Goal: Information Seeking & Learning: Check status

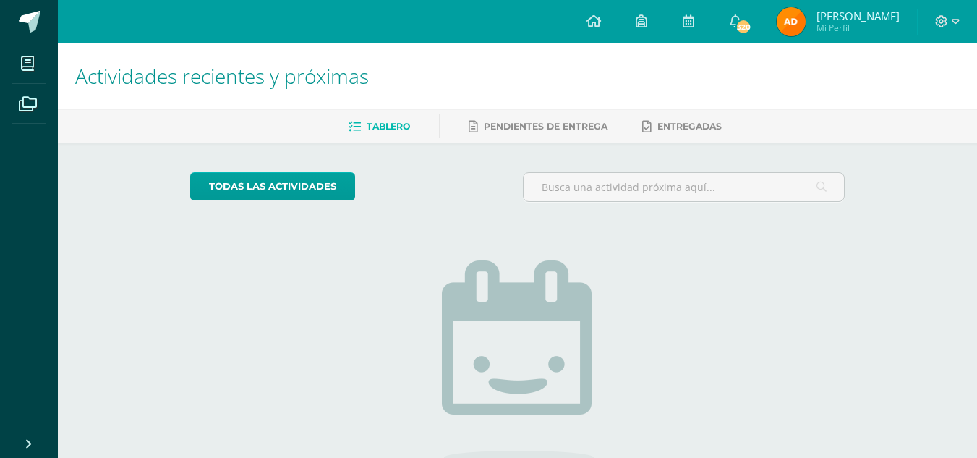
click at [797, 11] on img at bounding box center [790, 21] width 29 height 29
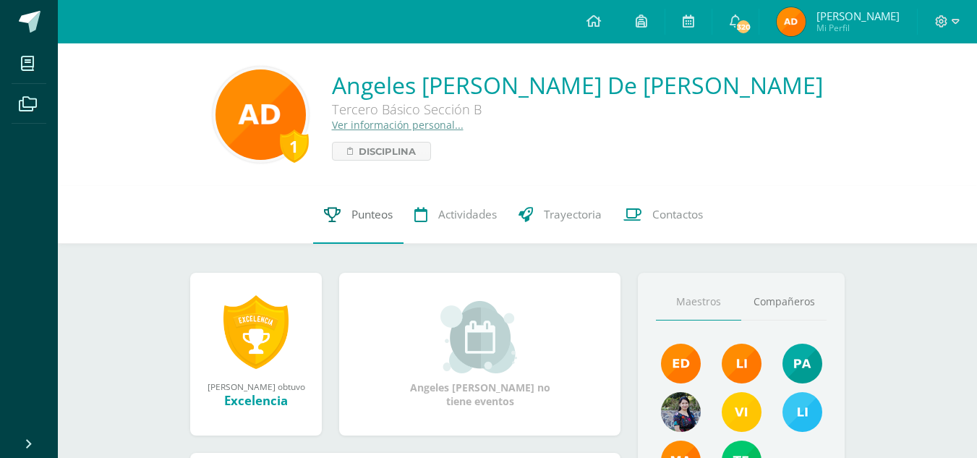
click at [357, 213] on span "Punteos" at bounding box center [371, 214] width 41 height 15
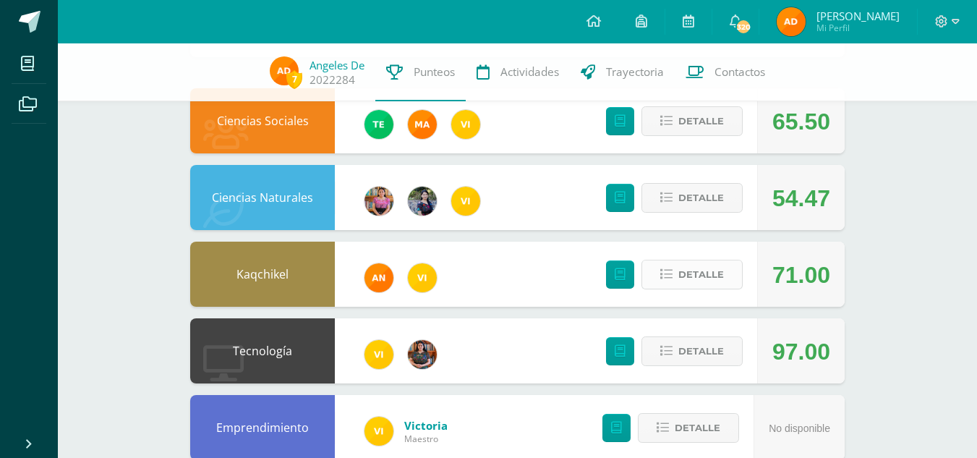
scroll to position [140, 0]
click at [708, 284] on span "Detalle" at bounding box center [701, 274] width 46 height 27
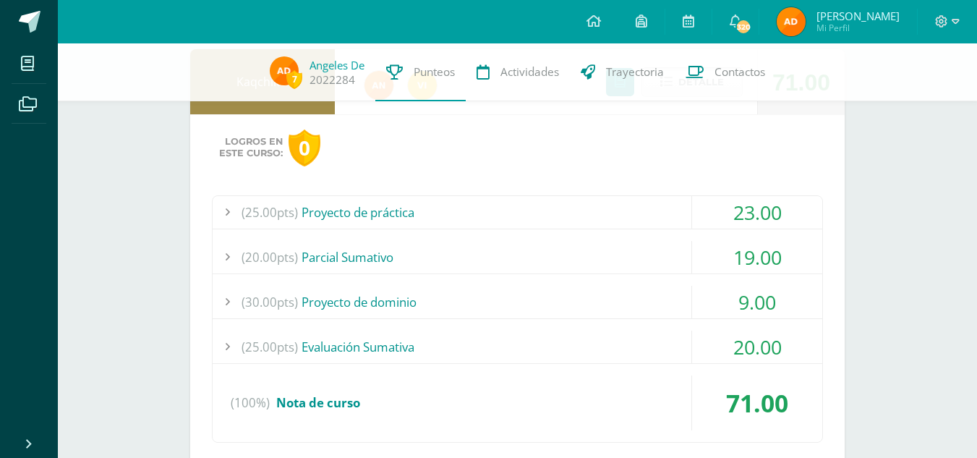
scroll to position [333, 0]
click at [695, 306] on div "9.00" at bounding box center [757, 301] width 130 height 33
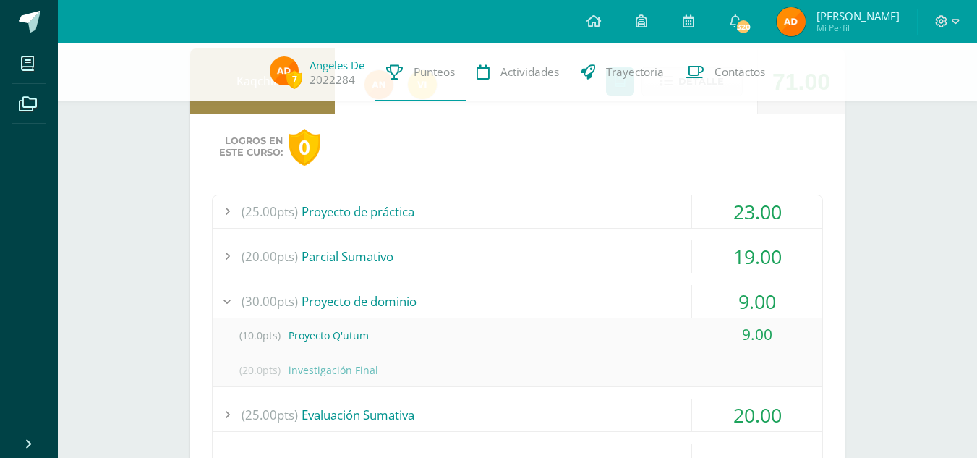
click at [695, 306] on div "9.00" at bounding box center [757, 301] width 130 height 33
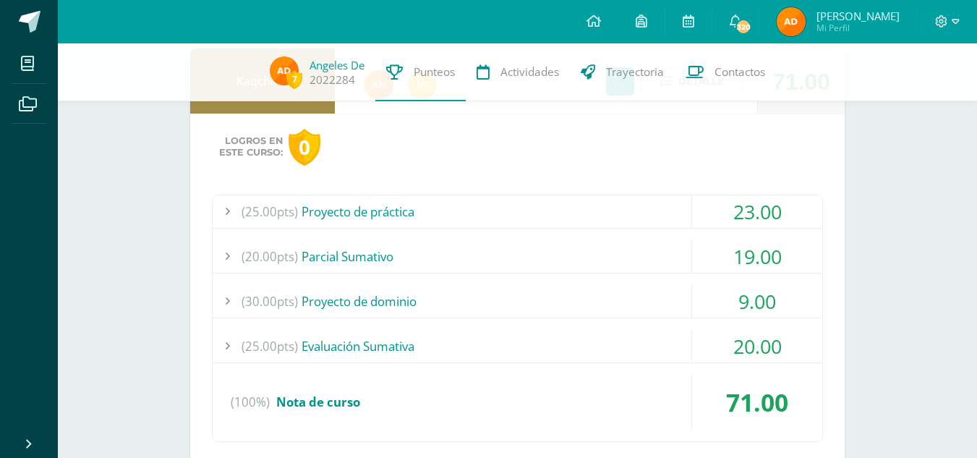
click at [698, 228] on div "(25.00pts) Proyecto de práctica 23.00 (5.0pts) investigación 1 5.00 (5.0pts) In…" at bounding box center [517, 317] width 611 height 247
drag, startPoint x: 698, startPoint y: 228, endPoint x: 672, endPoint y: 213, distance: 31.1
click at [672, 213] on div "(25.00pts) Proyecto de práctica 23.00 (5.0pts) investigación 1 5.00 (5.0pts) In…" at bounding box center [517, 317] width 611 height 247
click at [672, 213] on div "(25.00pts) Proyecto de práctica" at bounding box center [517, 211] width 609 height 33
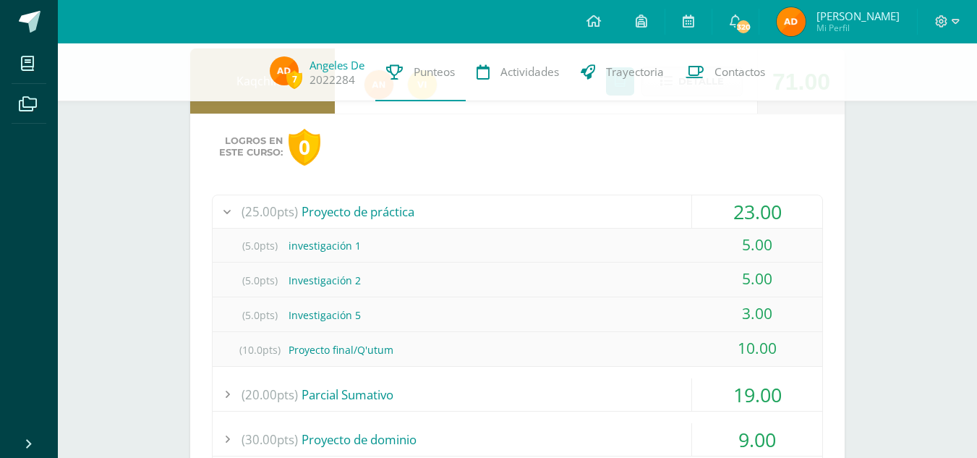
click at [672, 213] on div "(25.00pts) Proyecto de práctica" at bounding box center [517, 211] width 609 height 33
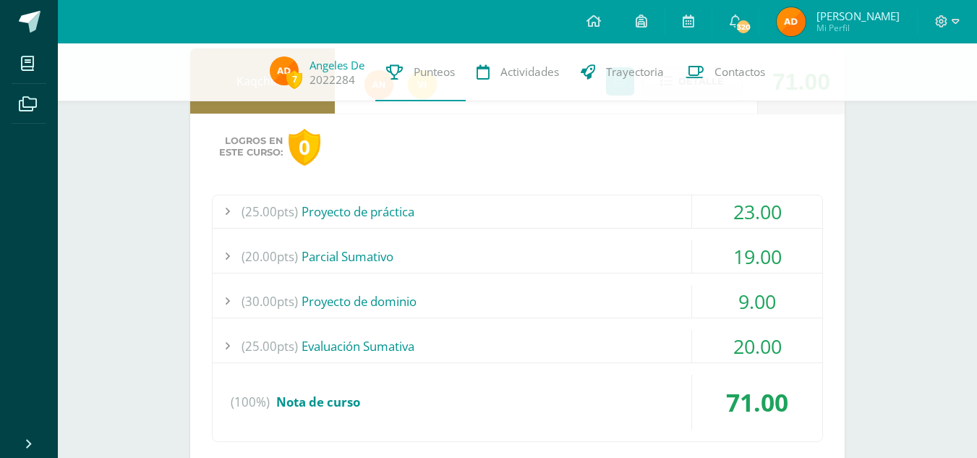
click at [658, 247] on div "(20.00pts) [GEOGRAPHIC_DATA]" at bounding box center [517, 256] width 609 height 33
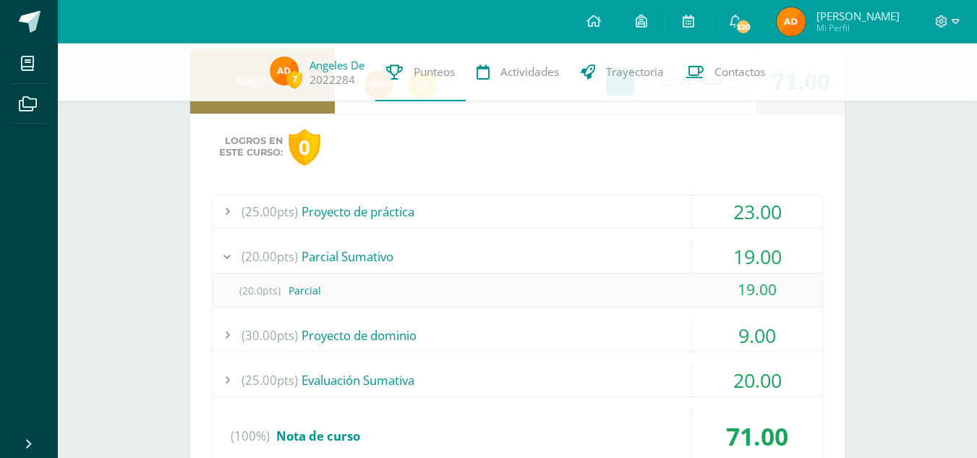
click at [658, 247] on div "(20.00pts) [GEOGRAPHIC_DATA]" at bounding box center [517, 256] width 609 height 33
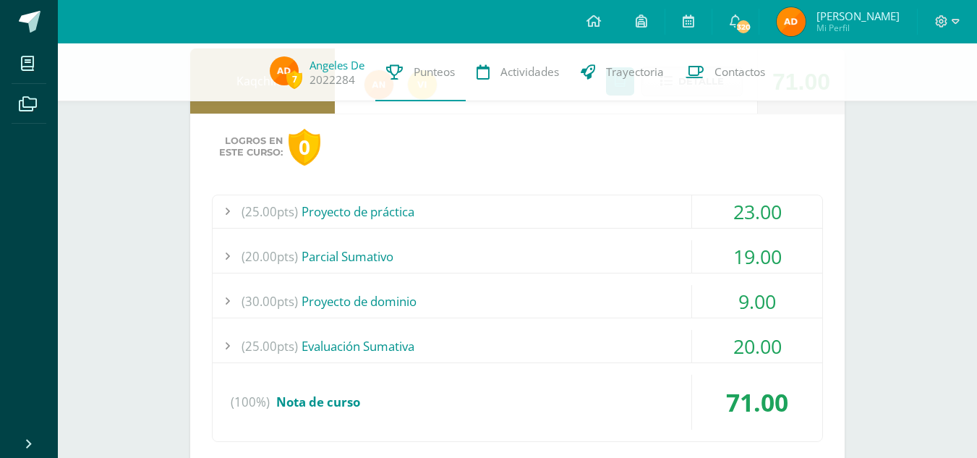
click at [630, 298] on div "(30.00pts) Proyecto de dominio" at bounding box center [517, 301] width 609 height 33
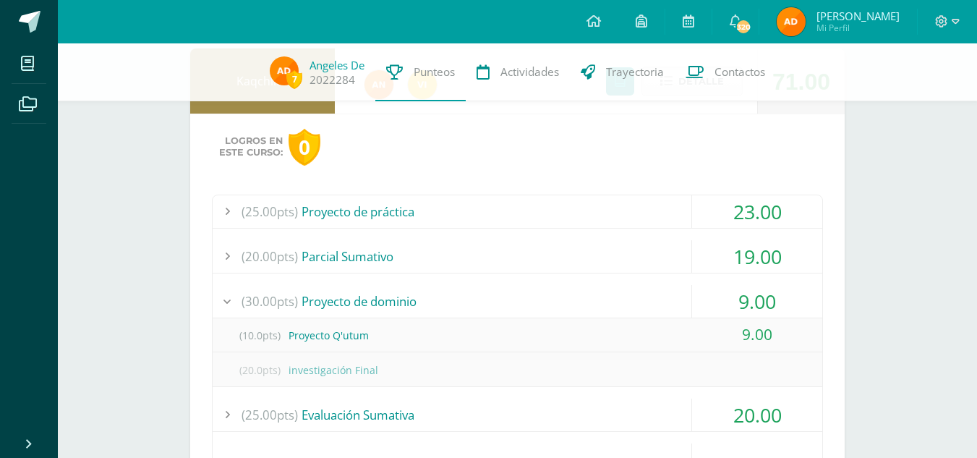
click at [628, 292] on div "(30.00pts) Proyecto de dominio" at bounding box center [517, 301] width 609 height 33
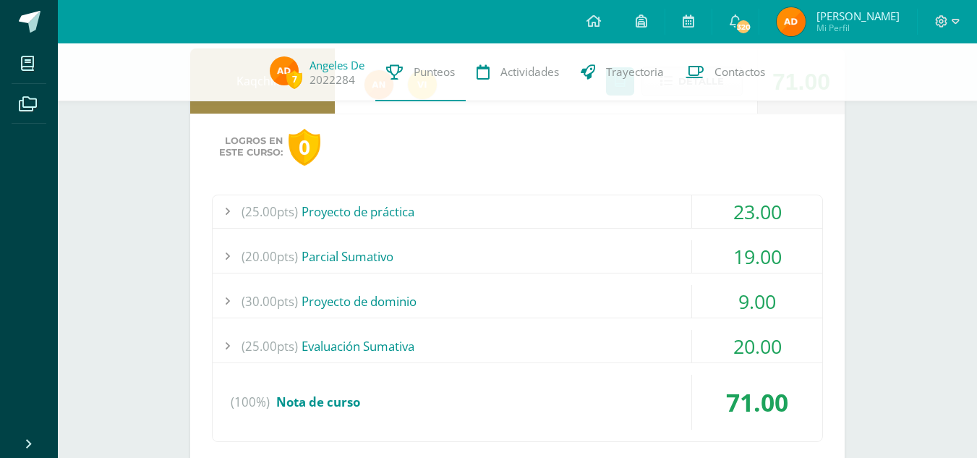
click at [621, 346] on div "(25.00pts) Evaluación Sumativa" at bounding box center [517, 346] width 609 height 33
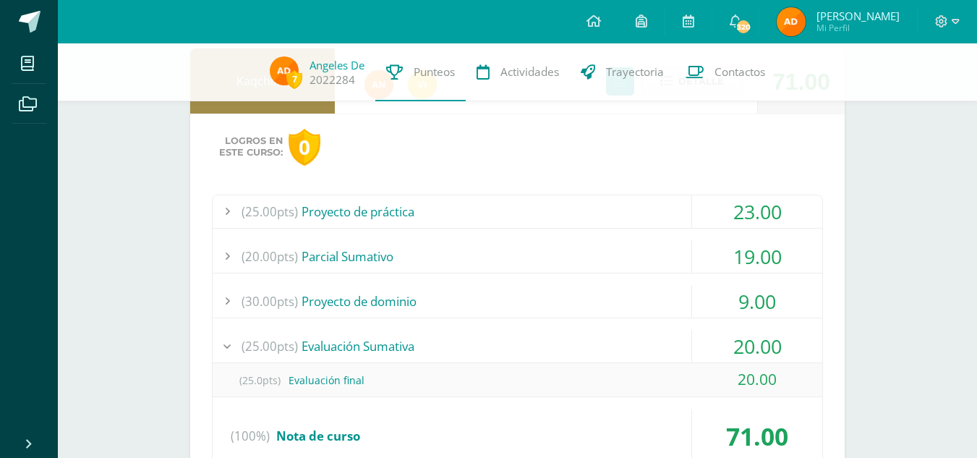
click at [621, 346] on div "(25.00pts) Evaluación Sumativa" at bounding box center [517, 346] width 609 height 33
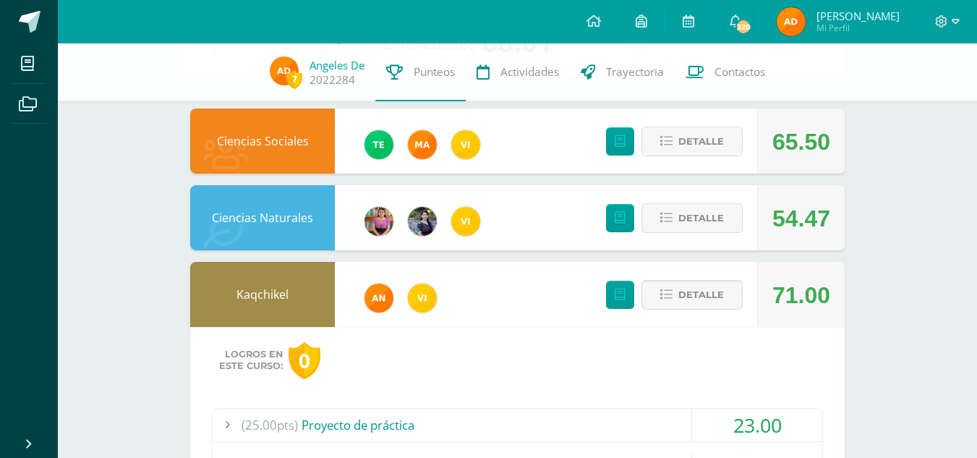
scroll to position [121, 0]
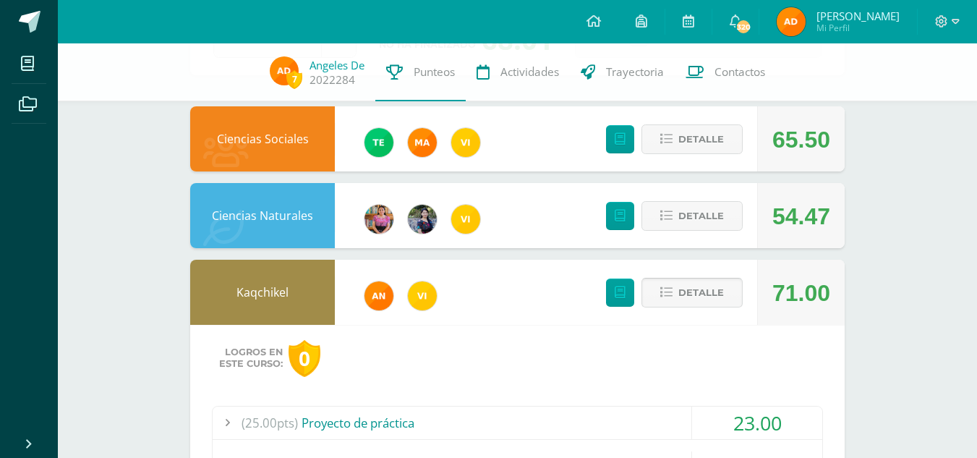
click at [678, 297] on button "Detalle" at bounding box center [691, 293] width 101 height 30
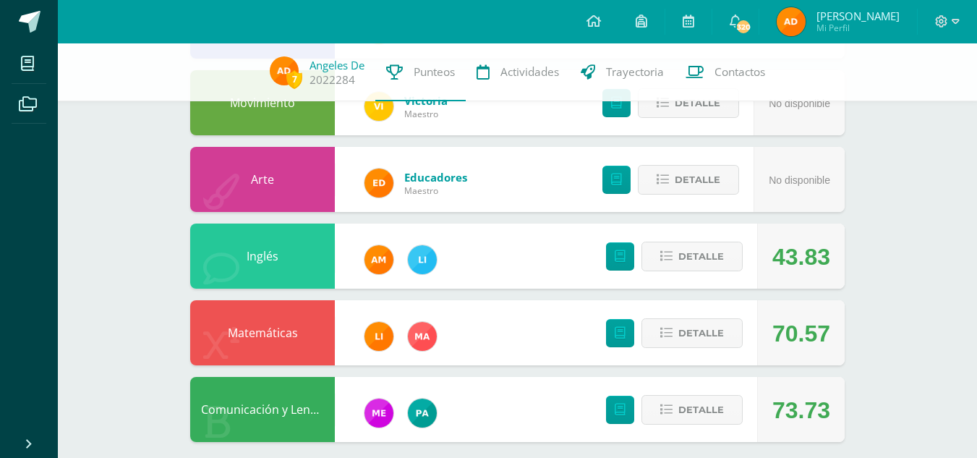
scroll to position [554, 0]
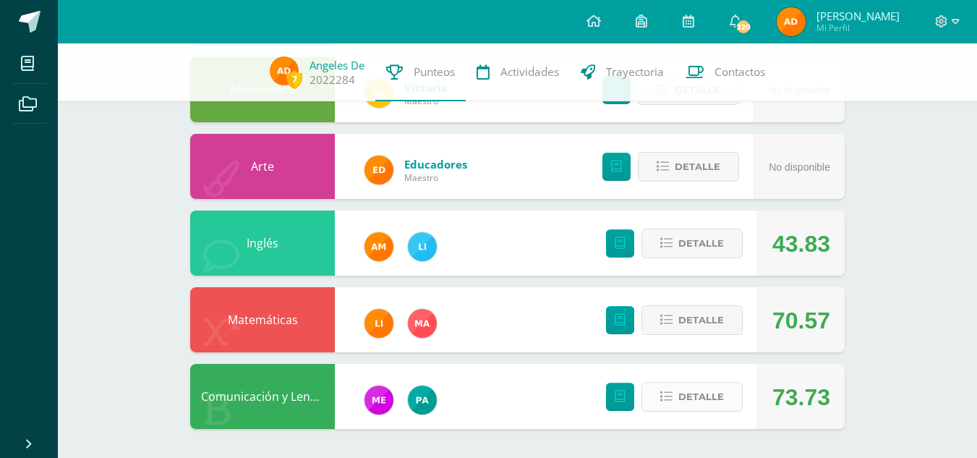
click at [707, 393] on span "Detalle" at bounding box center [701, 396] width 46 height 27
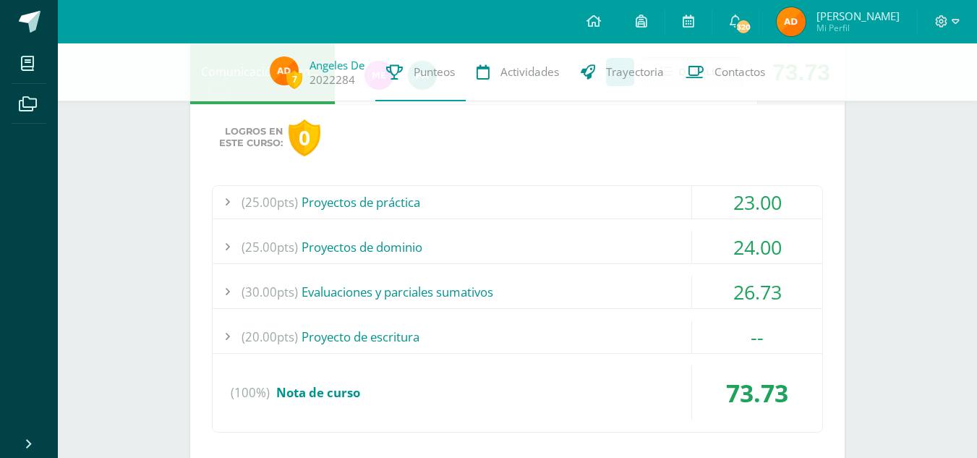
scroll to position [879, 0]
click at [692, 342] on div "--" at bounding box center [757, 335] width 130 height 33
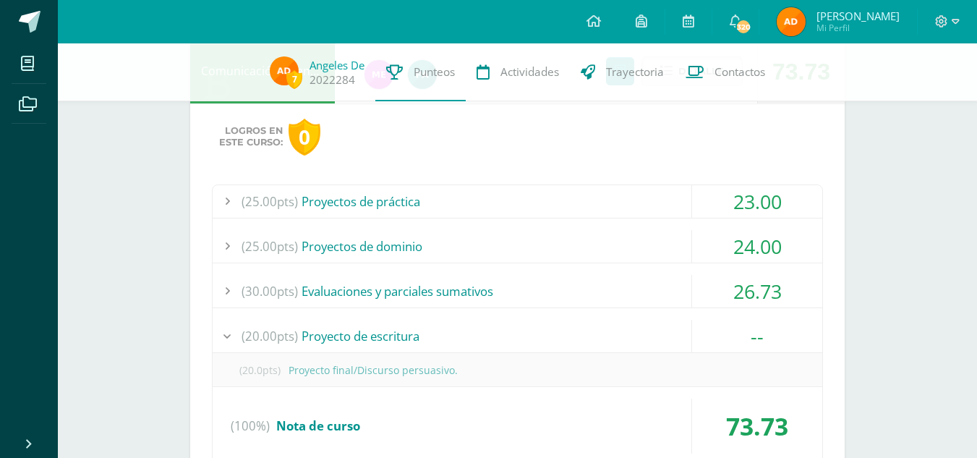
click at [679, 306] on div "(30.00pts) Evaluaciones y parciales sumativos" at bounding box center [517, 291] width 609 height 33
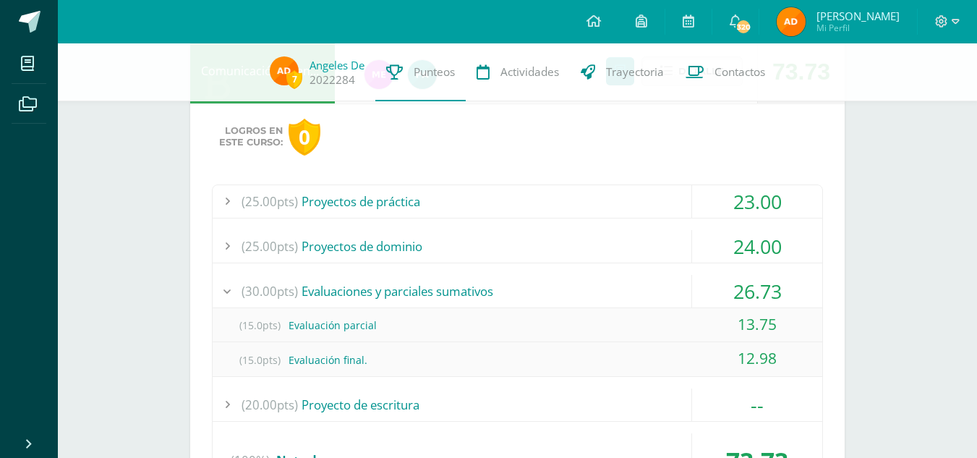
click at [679, 306] on div "(30.00pts) Evaluaciones y parciales sumativos" at bounding box center [517, 291] width 609 height 33
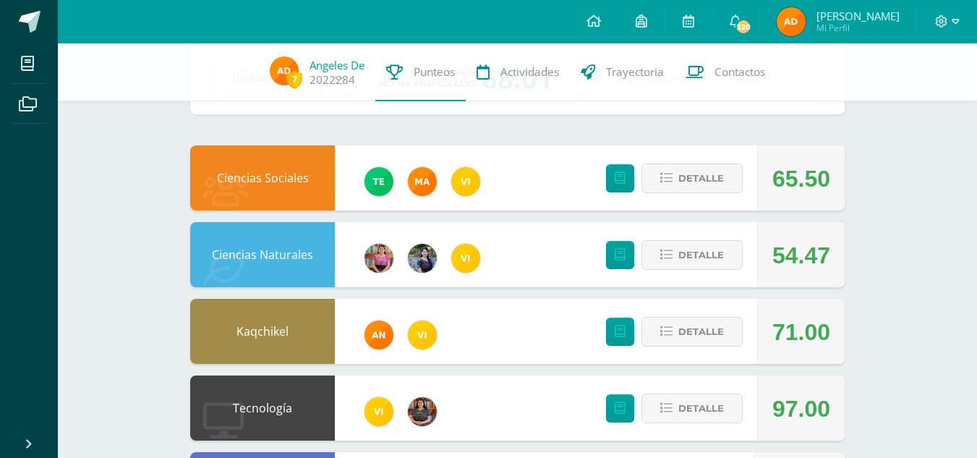
scroll to position [0, 0]
